Goal: Information Seeking & Learning: Check status

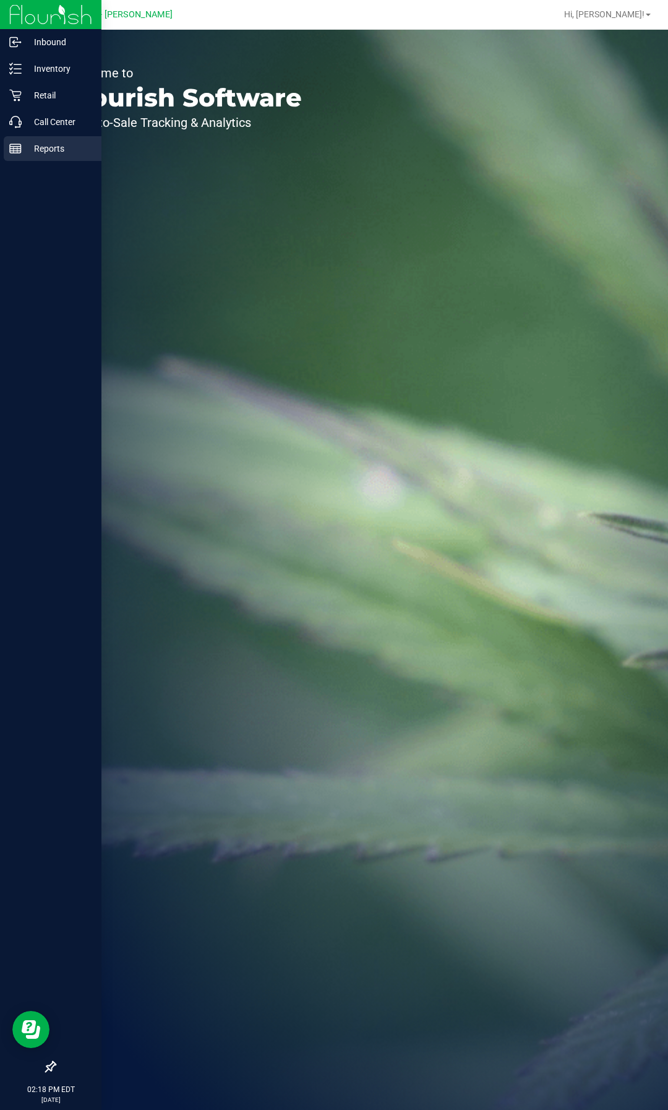
click at [54, 145] on p "Reports" at bounding box center [59, 148] width 74 height 15
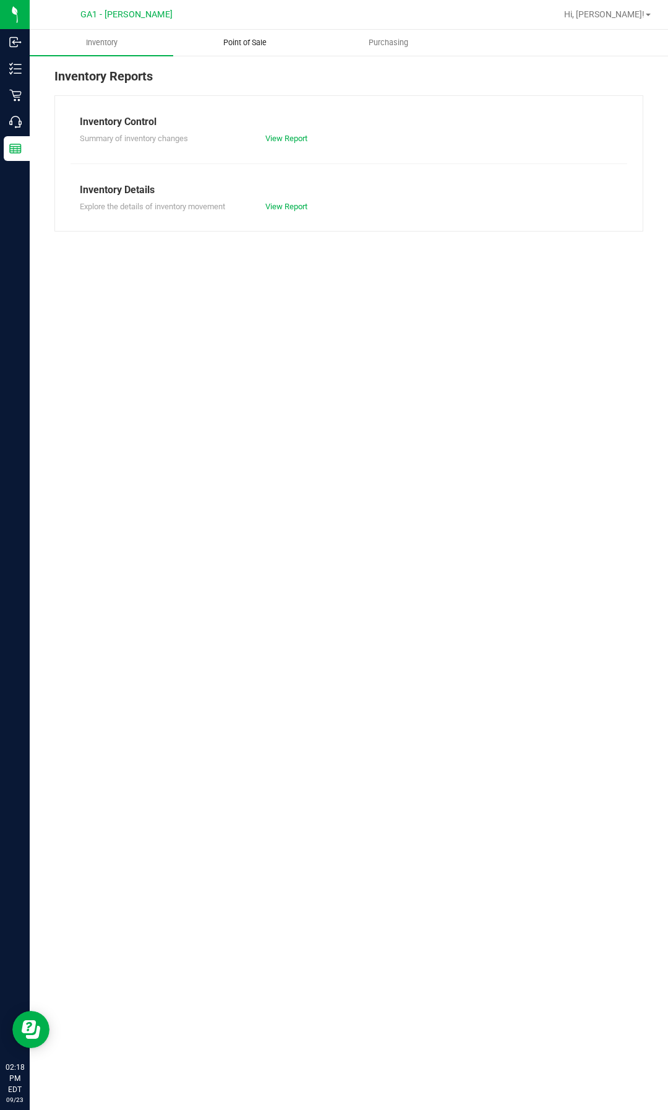
click at [246, 40] on span "Point of Sale" at bounding box center [245, 42] width 77 height 11
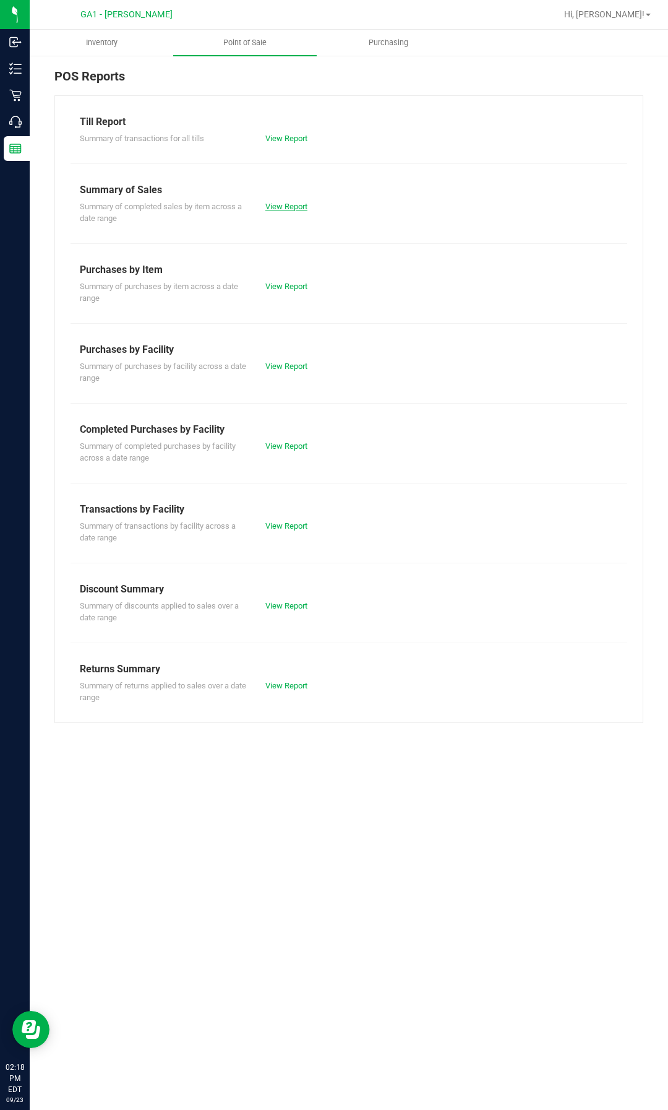
click at [285, 202] on link "View Report" at bounding box center [287, 206] width 42 height 9
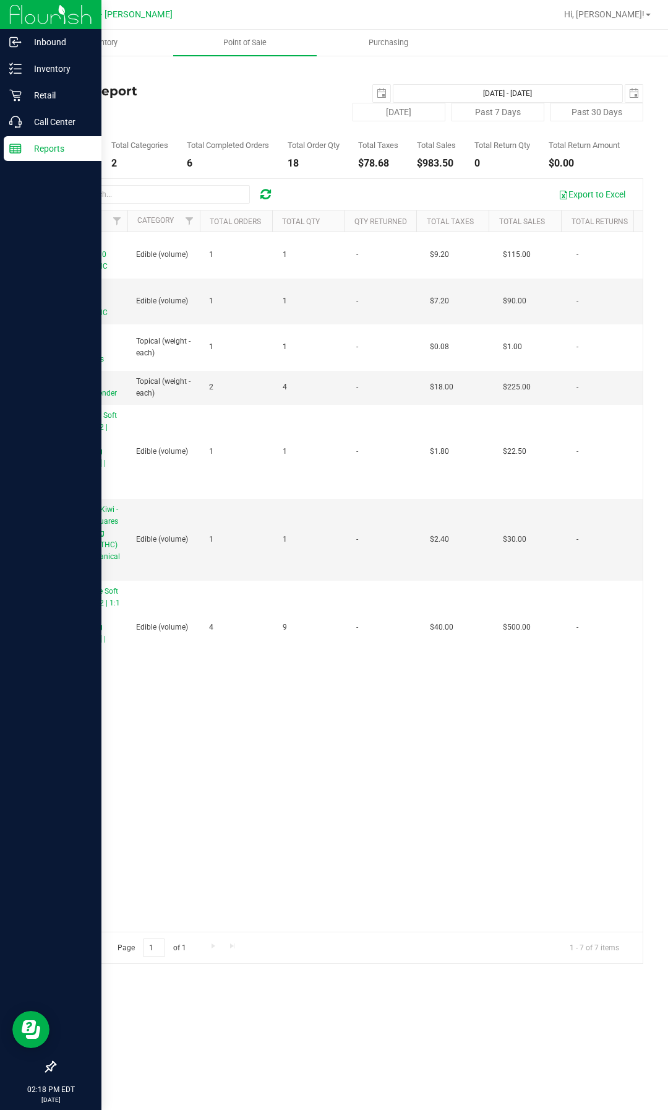
click at [15, 15] on img at bounding box center [50, 14] width 83 height 29
